Goal: Task Accomplishment & Management: Manage account settings

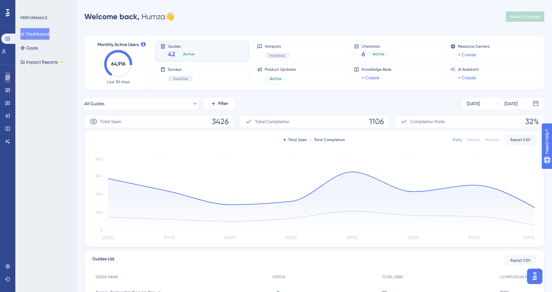
click at [9, 73] on link at bounding box center [7, 77] width 5 height 10
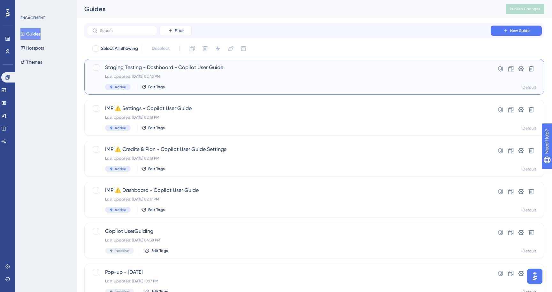
click at [175, 64] on span "Staging Testing - Dashboard - Copilot User Guide" at bounding box center [289, 68] width 368 height 8
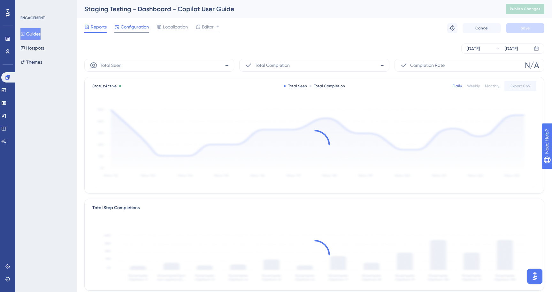
click at [139, 27] on span "Configuration" at bounding box center [135, 27] width 28 height 8
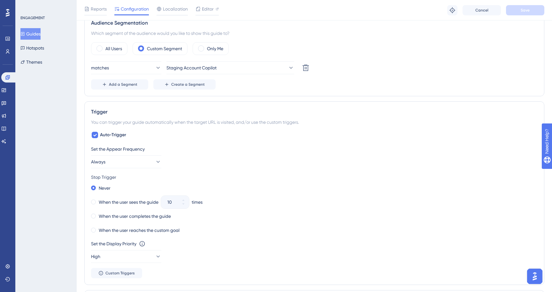
scroll to position [238, 0]
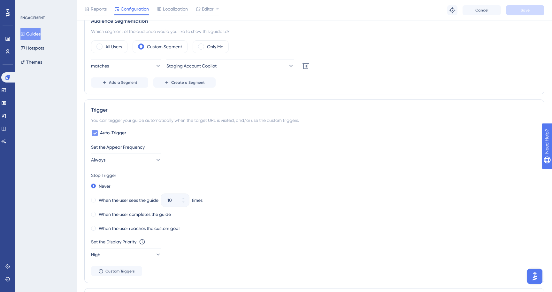
click at [113, 131] on span "Auto-Trigger" at bounding box center [113, 133] width 26 height 8
checkbox input "false"
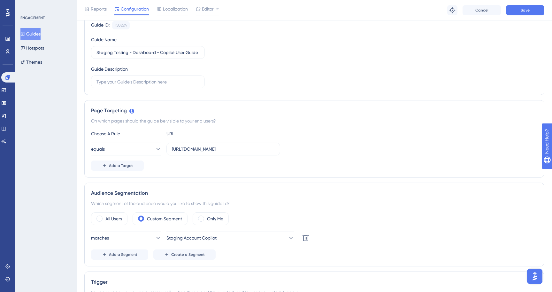
scroll to position [0, 0]
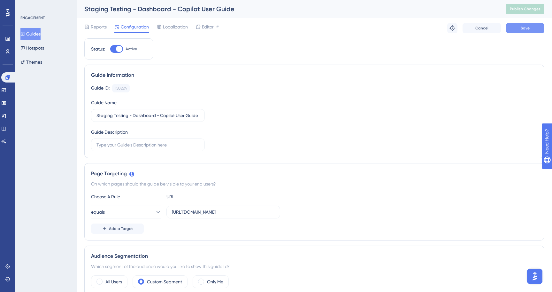
click at [521, 26] on span "Save" at bounding box center [525, 28] width 9 height 5
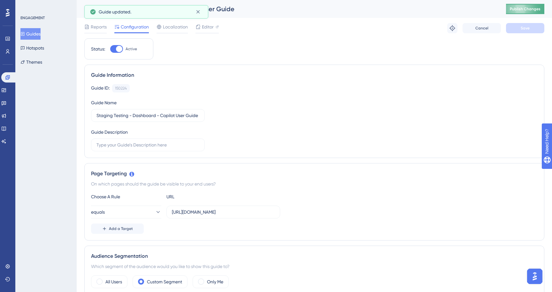
click at [516, 12] on button "Publish Changes" at bounding box center [525, 9] width 38 height 10
